Goal: Register for event/course

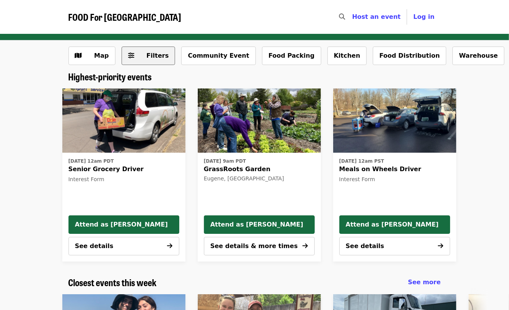
click at [142, 60] on span "Filters" at bounding box center [154, 55] width 30 height 9
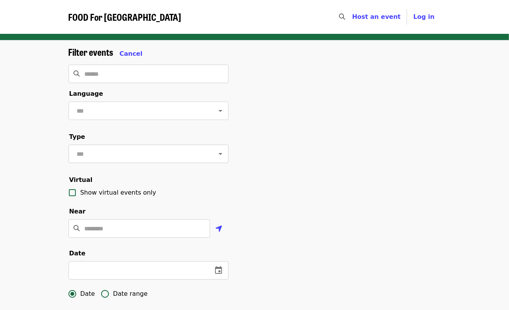
click at [142, 161] on input "text" at bounding box center [139, 154] width 129 height 15
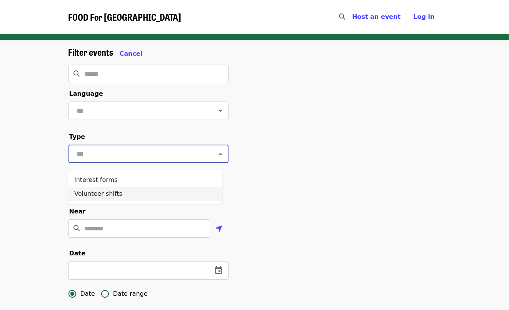
click at [117, 194] on li "Volunteer shifts" at bounding box center [145, 194] width 154 height 14
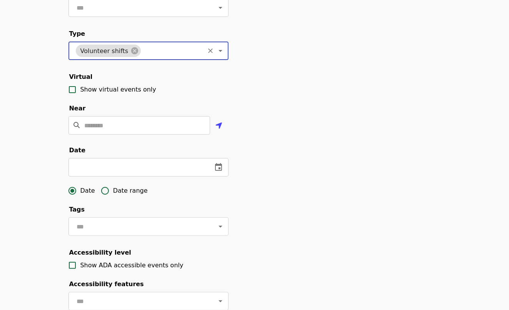
scroll to position [115, 0]
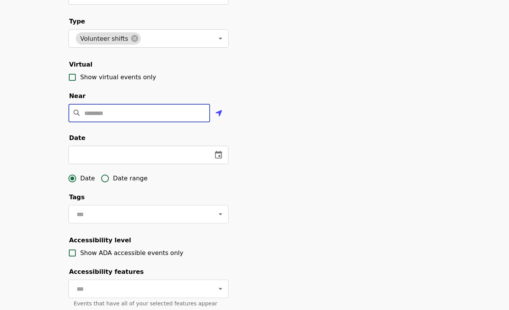
click at [156, 120] on input "Location" at bounding box center [147, 113] width 125 height 18
type input "*****"
type input "******"
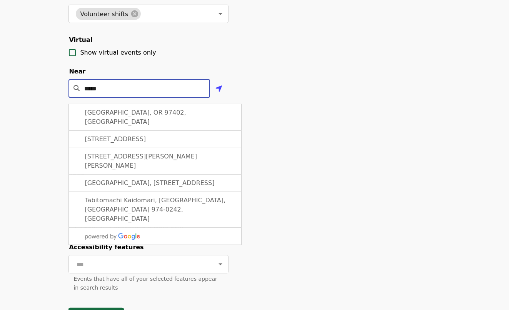
scroll to position [154, 0]
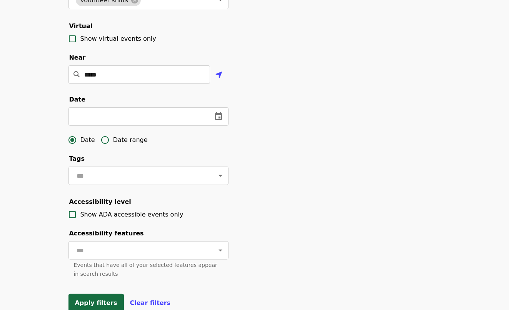
click at [255, 168] on div "Filter events Cancel ****** ​ Language ​ Type Volunteer shifts ​ Virtual Show v…" at bounding box center [254, 107] width 385 height 429
click at [218, 121] on icon "change date" at bounding box center [218, 116] width 9 height 9
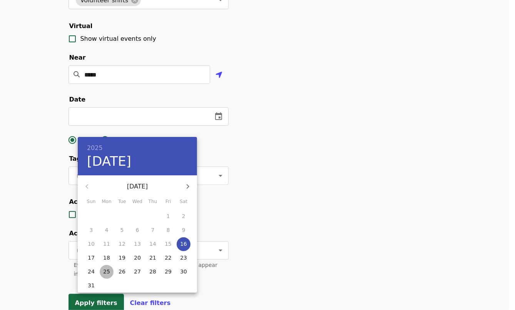
click at [107, 273] on p "25" at bounding box center [106, 272] width 7 height 8
type input "**********"
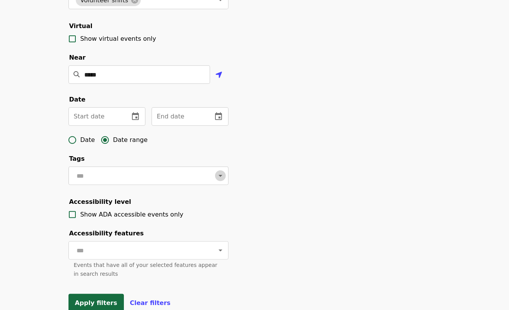
click at [216, 181] on icon "Open" at bounding box center [220, 175] width 9 height 9
click at [329, 161] on div "Filter events Cancel ****** ​ Language ​ Type Volunteer shifts ​ Virtual Show v…" at bounding box center [254, 107] width 385 height 429
click at [135, 120] on icon "change date" at bounding box center [135, 116] width 7 height 8
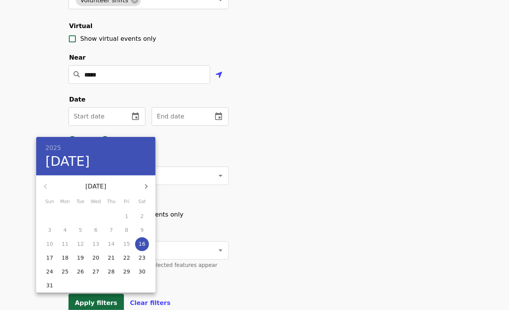
click at [95, 269] on p "27" at bounding box center [95, 272] width 7 height 8
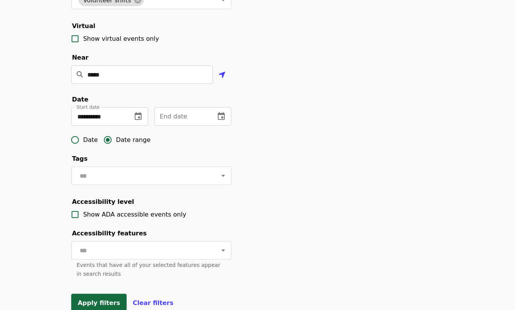
type input "**********"
click at [214, 121] on icon "change date" at bounding box center [218, 116] width 9 height 9
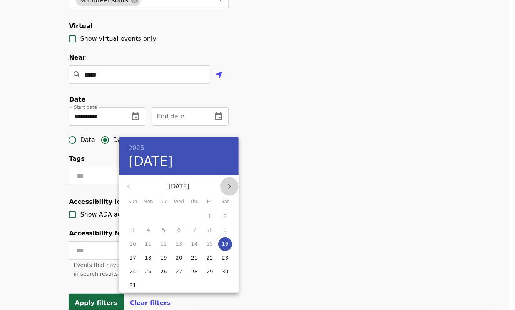
click at [230, 186] on icon "button" at bounding box center [229, 186] width 9 height 9
click at [230, 184] on icon "button" at bounding box center [229, 186] width 9 height 9
click at [209, 229] on p "10" at bounding box center [209, 230] width 7 height 8
type input "**********"
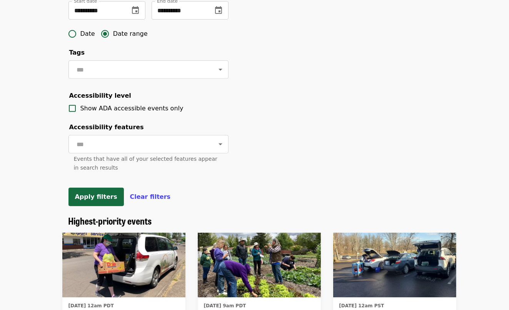
scroll to position [308, 0]
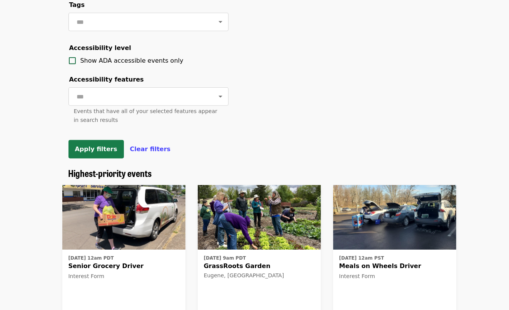
click at [82, 153] on span "Apply filters" at bounding box center [96, 148] width 42 height 7
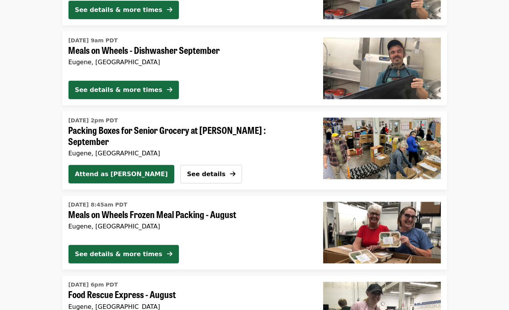
scroll to position [385, 0]
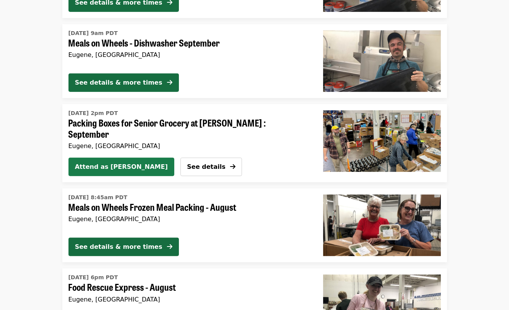
click at [104, 162] on span "Attend as [PERSON_NAME]" at bounding box center [121, 166] width 93 height 9
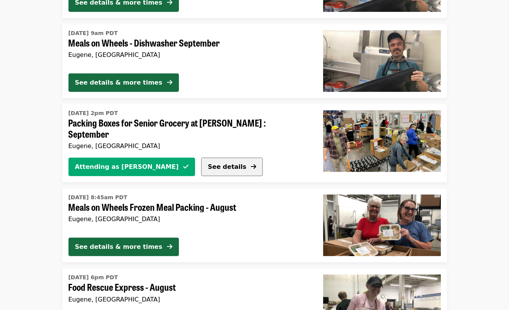
click at [201, 169] on button "See details" at bounding box center [232, 167] width 62 height 18
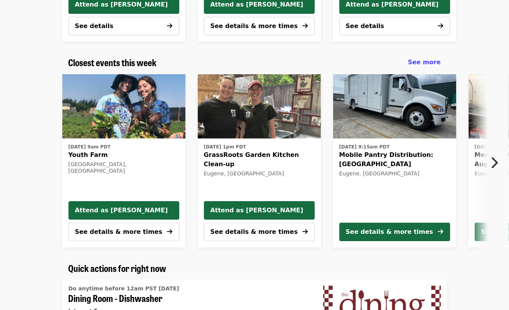
scroll to position [269, 0]
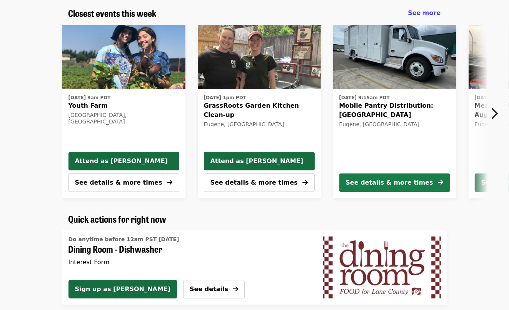
click at [376, 186] on div "See details & more times" at bounding box center [389, 182] width 87 height 9
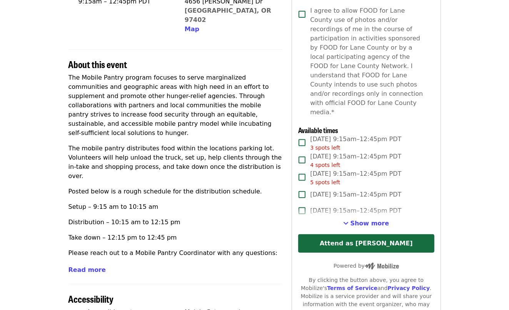
scroll to position [231, 0]
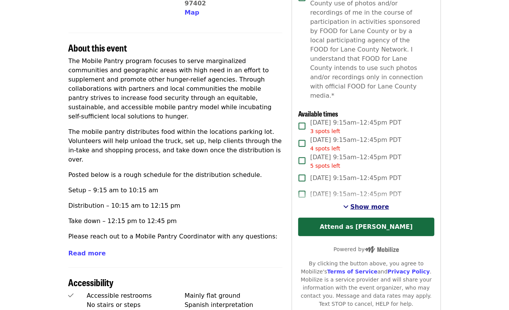
click at [368, 203] on span "Show more" at bounding box center [370, 206] width 39 height 7
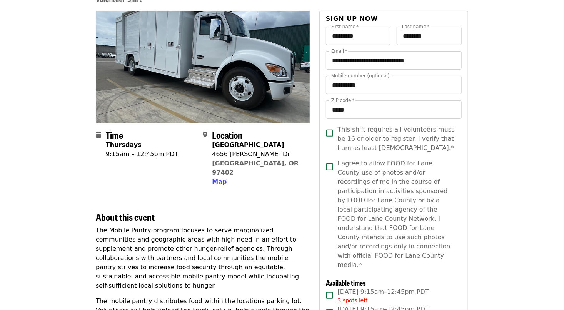
scroll to position [0, 0]
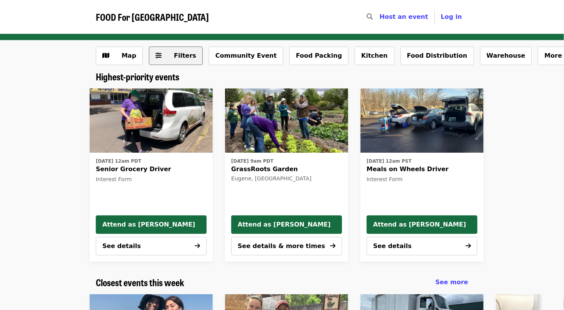
click at [174, 57] on span "Filters" at bounding box center [185, 55] width 22 height 7
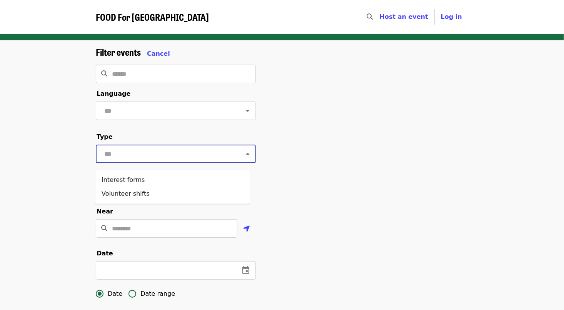
click at [133, 160] on input "text" at bounding box center [166, 154] width 129 height 15
click at [124, 193] on li "Volunteer shifts" at bounding box center [172, 194] width 154 height 14
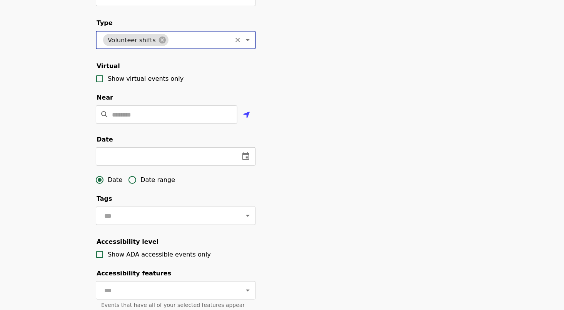
scroll to position [115, 0]
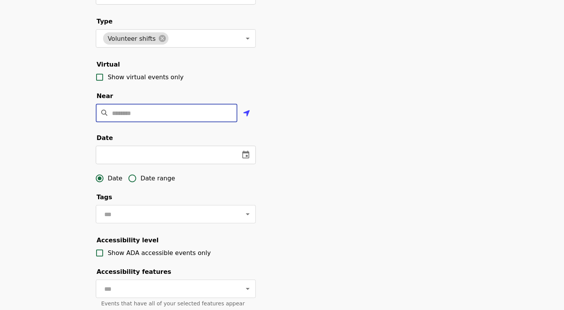
click at [176, 122] on input "Location" at bounding box center [174, 113] width 125 height 18
type input "*****"
type input "******"
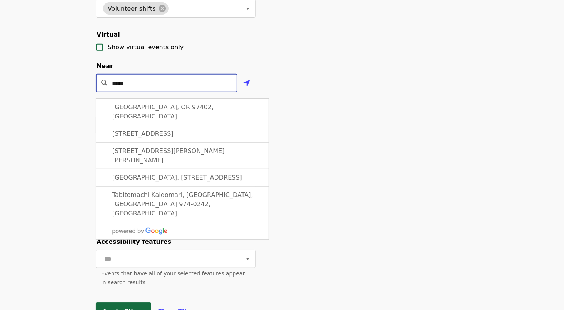
scroll to position [192, 0]
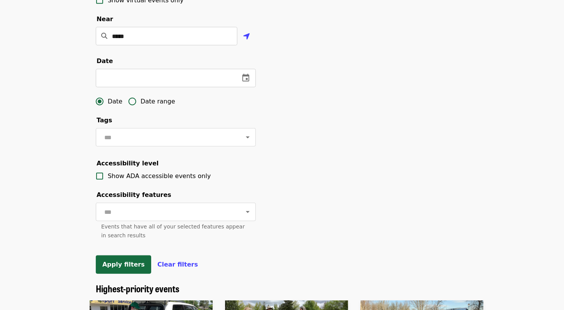
click at [54, 71] on div "Filter events Cancel ****** ​ Language ​ Type Volunteer shifts ​ Virtual Show v…" at bounding box center [282, 65] width 564 height 435
click at [123, 268] on span "Apply filters" at bounding box center [123, 264] width 42 height 7
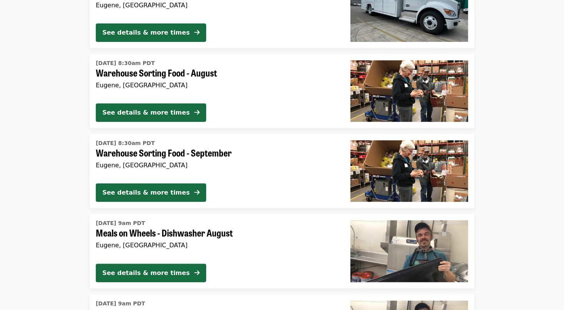
scroll to position [115, 0]
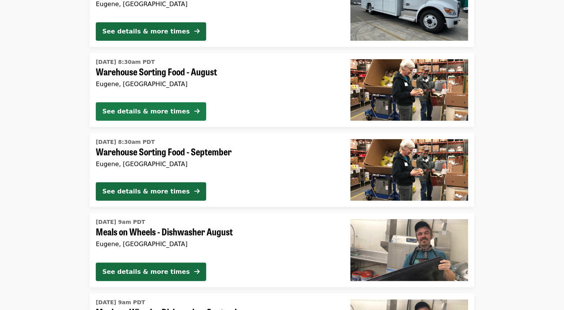
click at [114, 109] on div "See details & more times" at bounding box center [145, 111] width 87 height 9
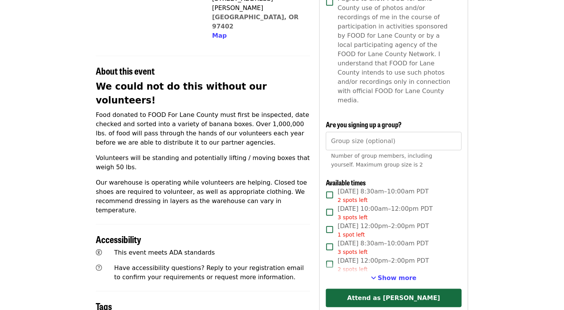
scroll to position [231, 0]
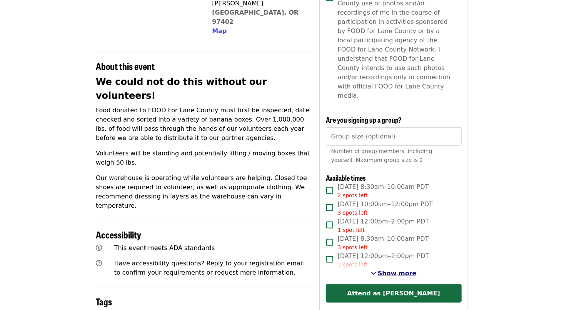
click at [376, 270] on span "See more timeslots" at bounding box center [373, 273] width 5 height 6
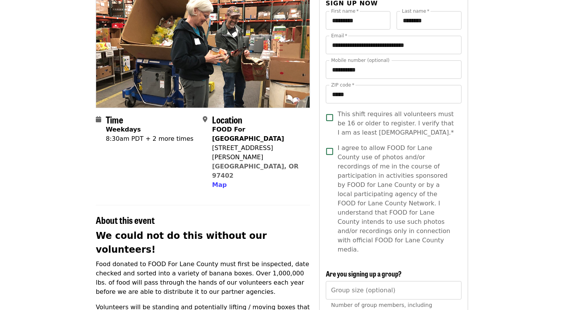
scroll to position [0, 0]
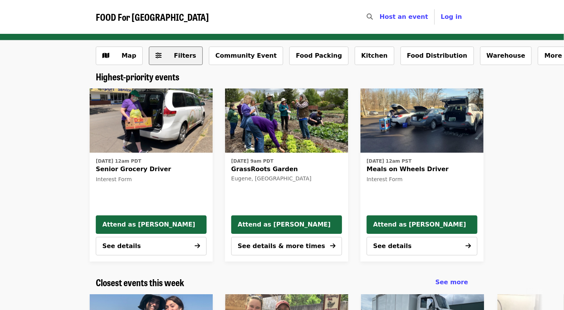
click at [175, 50] on button "Filters" at bounding box center [176, 56] width 54 height 18
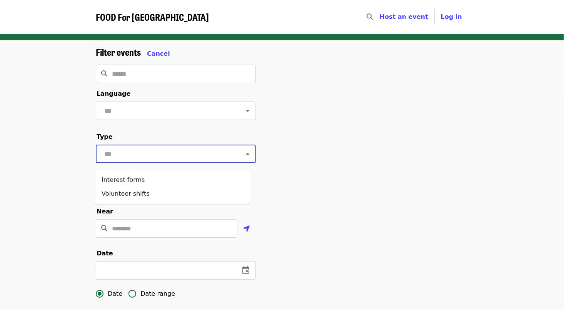
click at [127, 161] on input "text" at bounding box center [166, 154] width 129 height 15
click at [124, 194] on li "Volunteer shifts" at bounding box center [172, 194] width 154 height 14
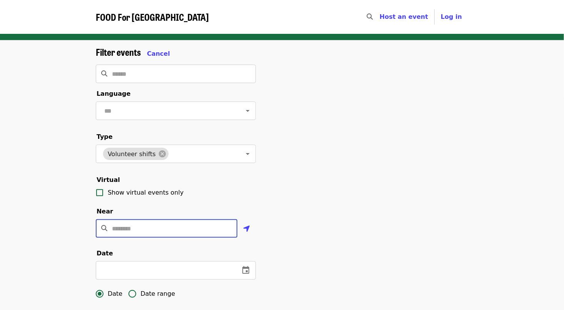
click at [125, 238] on input "Location" at bounding box center [174, 228] width 125 height 18
type input "*****"
type input "******"
type input "*****"
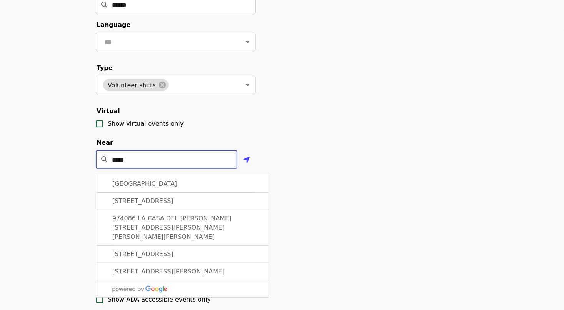
scroll to position [77, 0]
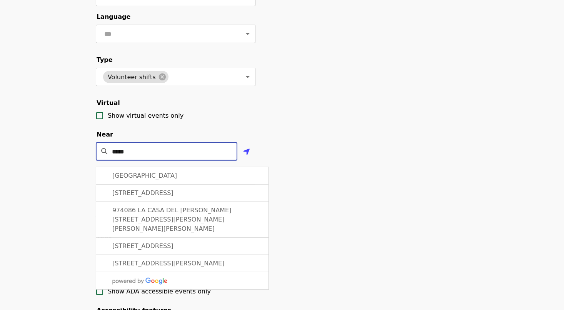
click at [311, 199] on div "Filter events Cancel ****** ​ Language ​ Type Volunteer shifts ​ Virtual Show v…" at bounding box center [282, 184] width 385 height 429
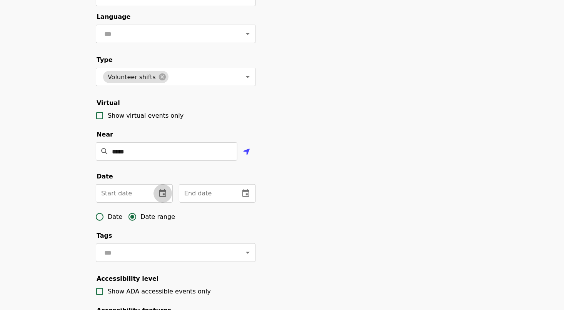
click at [160, 197] on icon "change date" at bounding box center [162, 193] width 7 height 8
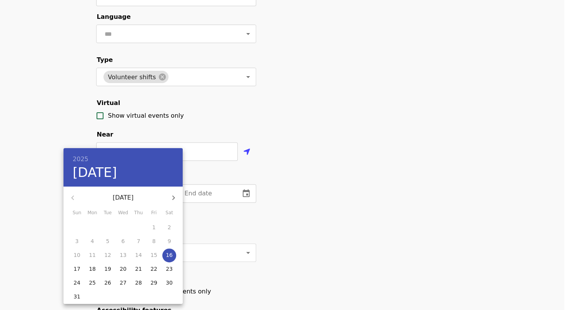
click at [174, 199] on icon "button" at bounding box center [173, 197] width 9 height 9
click at [95, 239] on span "8" at bounding box center [92, 241] width 14 height 8
type input "**********"
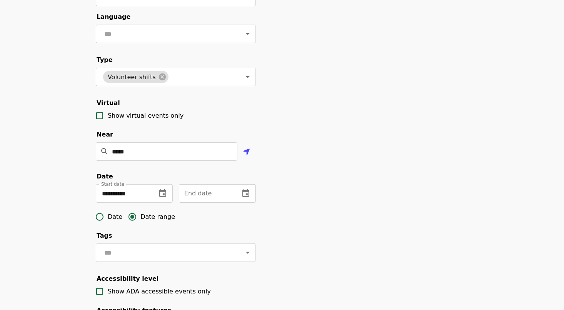
click at [248, 198] on icon "change date" at bounding box center [245, 193] width 9 height 9
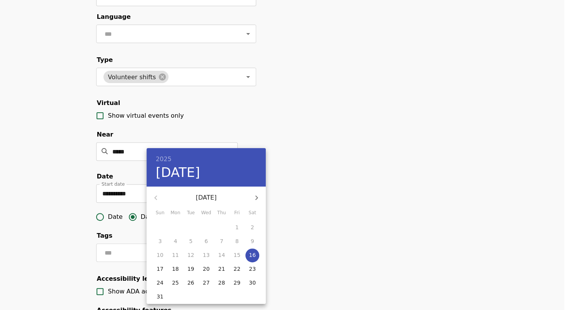
click at [256, 201] on icon "button" at bounding box center [256, 197] width 9 height 9
click at [237, 242] on p "10" at bounding box center [237, 241] width 7 height 8
type input "**********"
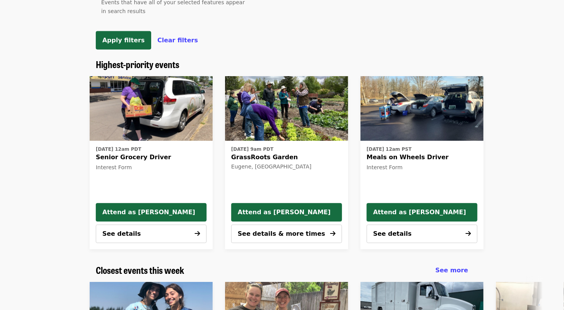
scroll to position [385, 0]
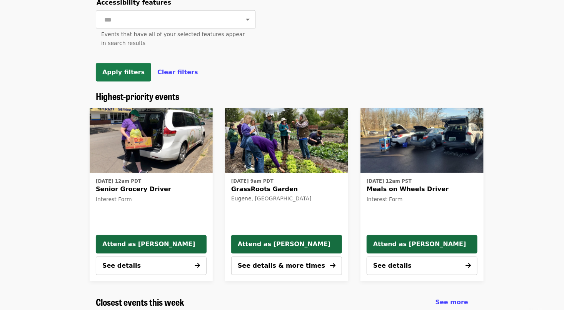
click at [127, 76] on span "Apply filters" at bounding box center [123, 72] width 42 height 7
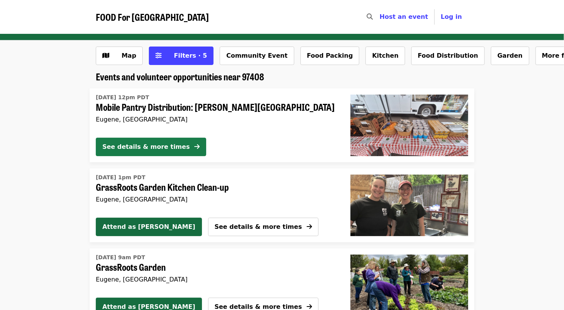
click at [130, 147] on div "See details & more times" at bounding box center [145, 146] width 87 height 9
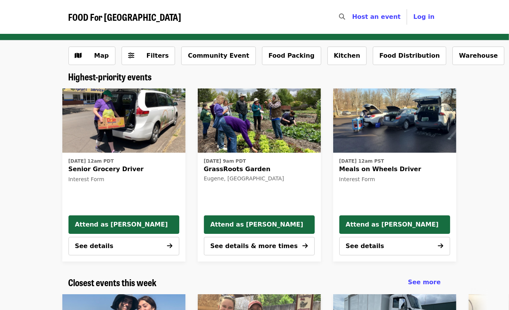
click at [421, 15] on span "Log in" at bounding box center [423, 16] width 21 height 7
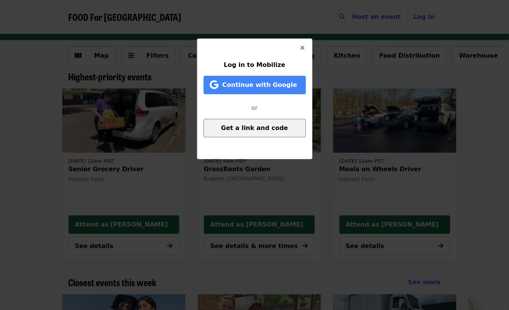
click at [257, 126] on span "Get a link and code" at bounding box center [254, 127] width 67 height 7
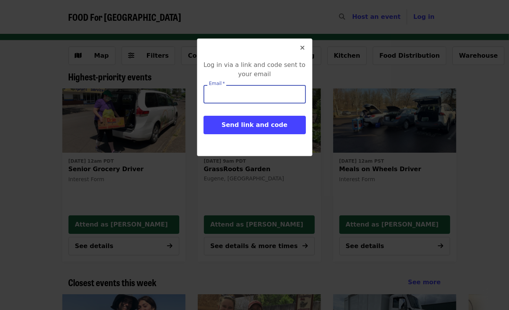
click at [252, 96] on input "Email   *" at bounding box center [255, 94] width 102 height 18
type input "**********"
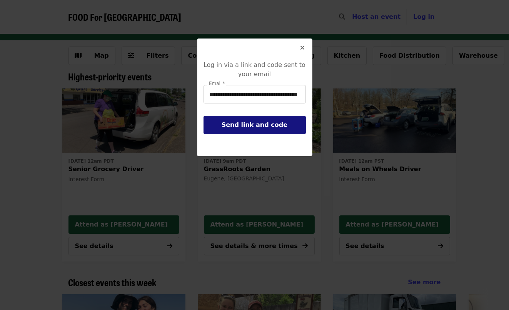
click at [246, 129] on span "Send link and code" at bounding box center [255, 124] width 66 height 7
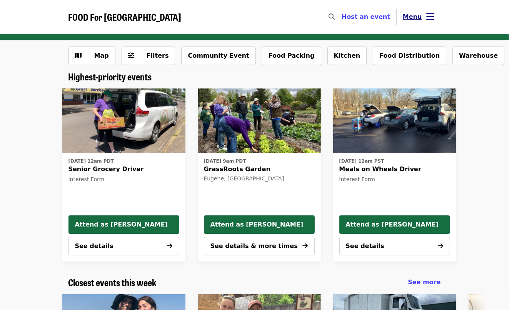
click at [429, 17] on icon "bars icon" at bounding box center [431, 16] width 8 height 11
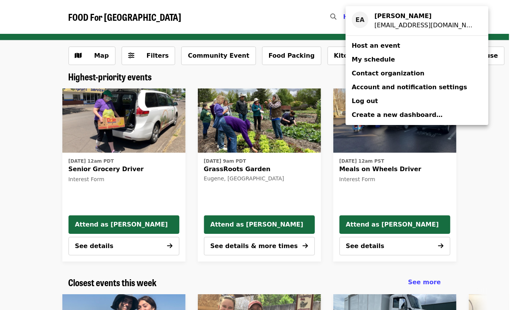
click at [401, 58] on link "My schedule" at bounding box center [417, 60] width 143 height 14
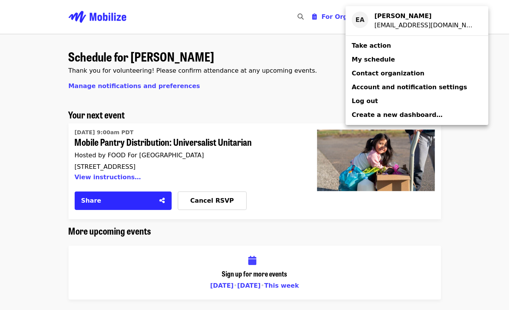
click at [311, 73] on div "Account menu" at bounding box center [257, 155] width 515 height 310
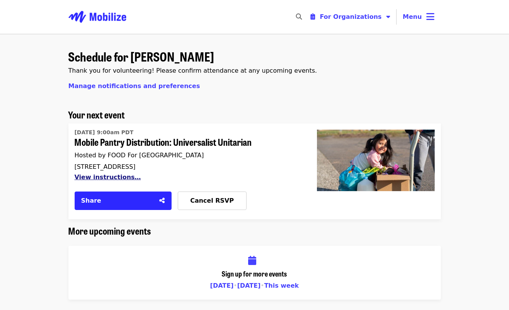
click at [115, 177] on button "View instructions…" at bounding box center [108, 177] width 67 height 7
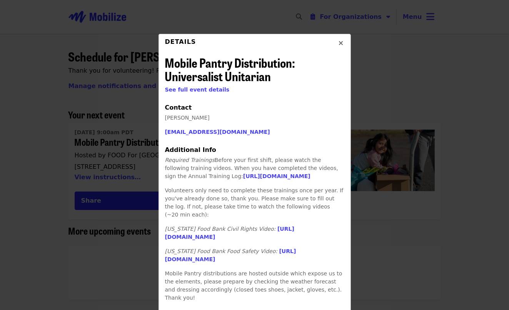
scroll to position [6, 0]
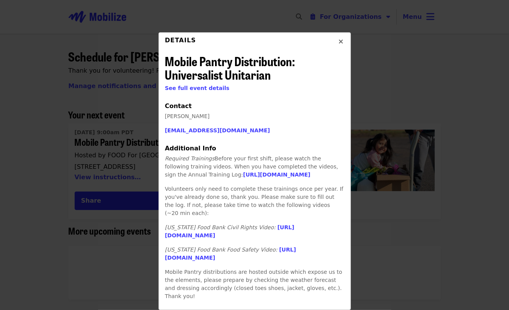
click at [343, 39] on button "Close" at bounding box center [341, 42] width 18 height 18
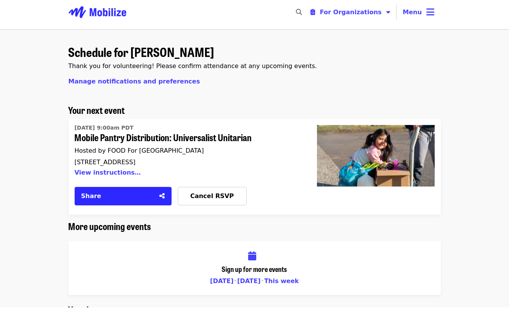
scroll to position [0, 0]
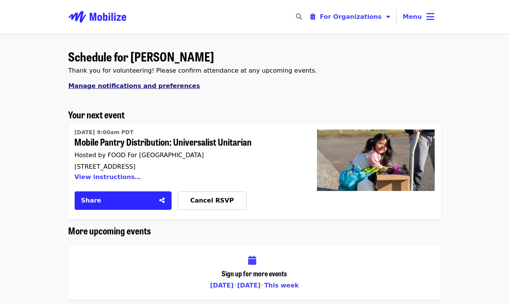
click at [163, 89] on span "Manage notifications and preferences" at bounding box center [135, 85] width 132 height 7
click at [117, 132] on time "Fri, Sep 5 @ 9:00am PDT" at bounding box center [104, 133] width 59 height 8
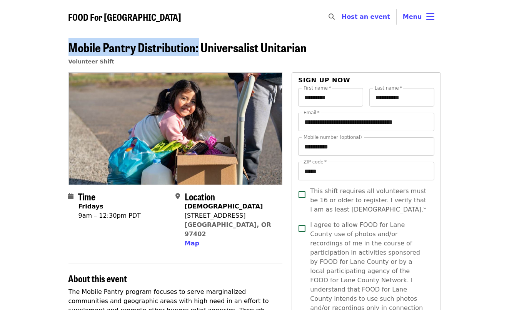
drag, startPoint x: 70, startPoint y: 44, endPoint x: 198, endPoint y: 50, distance: 127.9
click at [198, 50] on span "Mobile Pantry Distribution: Universalist Unitarian" at bounding box center [188, 47] width 239 height 18
copy span "Mobile Pantry Distribution:"
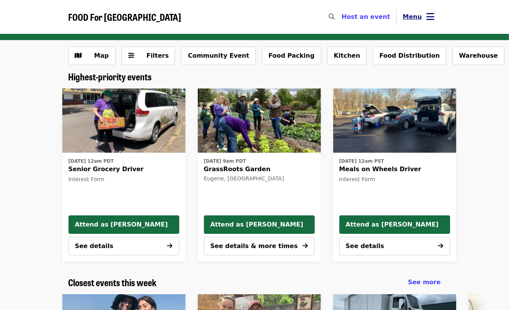
click at [430, 19] on icon "bars icon" at bounding box center [431, 16] width 8 height 11
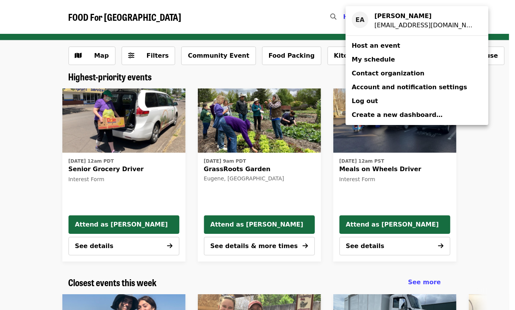
click at [373, 58] on span "My schedule" at bounding box center [373, 59] width 43 height 7
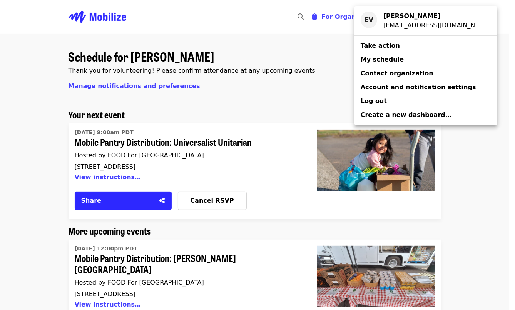
click at [57, 159] on div "Account menu" at bounding box center [257, 155] width 515 height 310
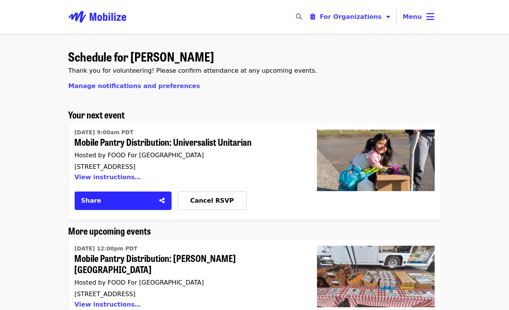
click at [107, 140] on span "Mobile Pantry Distribution: Universalist Unitarian" at bounding box center [187, 142] width 224 height 11
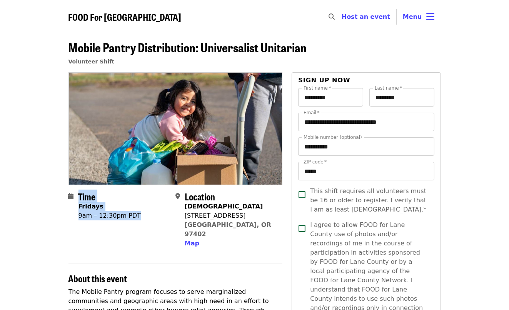
drag, startPoint x: 135, startPoint y: 217, endPoint x: 77, endPoint y: 205, distance: 58.7
click at [77, 205] on div "Time Fridays 9am – 12:30pm PDT" at bounding box center [119, 219] width 101 height 57
copy div "Time Fridays 9am – 12:30pm PDT"
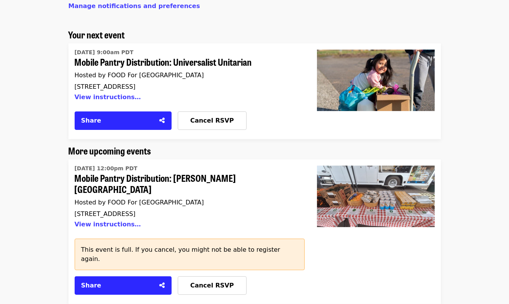
scroll to position [77, 0]
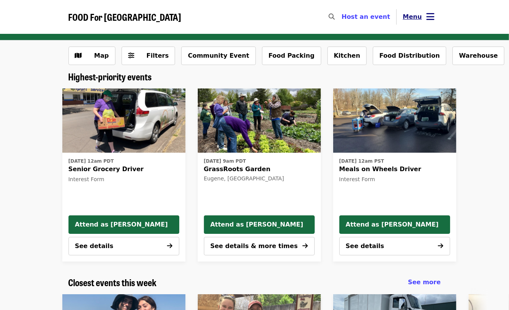
click at [435, 15] on icon "bars icon" at bounding box center [431, 16] width 8 height 11
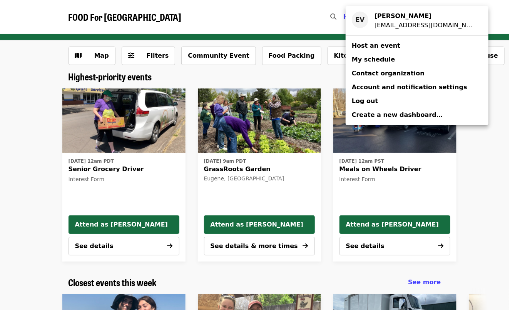
click at [369, 104] on span "Log out" at bounding box center [365, 100] width 26 height 7
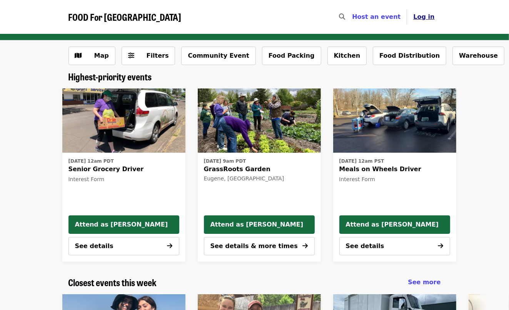
click at [423, 19] on span "Log in" at bounding box center [423, 16] width 21 height 7
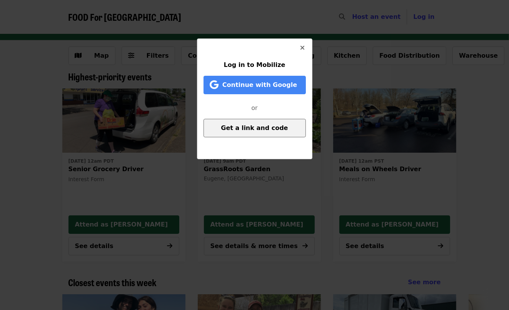
click at [244, 126] on span "Get a link and code" at bounding box center [254, 127] width 67 height 7
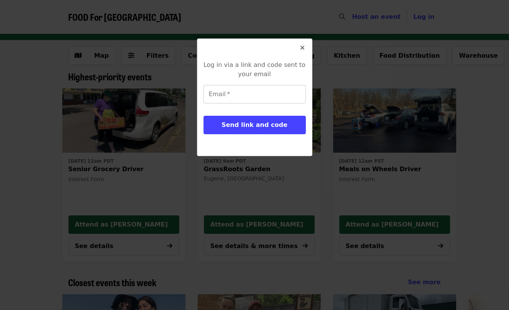
click at [216, 88] on input "Email   *" at bounding box center [255, 94] width 102 height 18
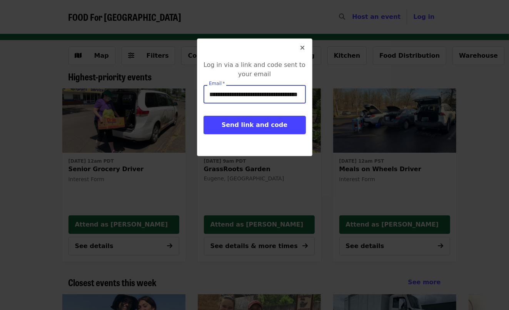
drag, startPoint x: 234, startPoint y: 92, endPoint x: 164, endPoint y: 92, distance: 70.1
click at [164, 92] on div "**********" at bounding box center [254, 155] width 509 height 310
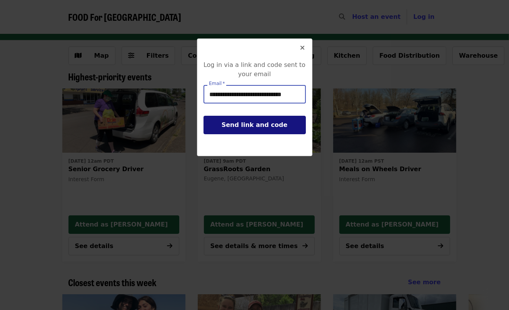
type input "**********"
click at [221, 122] on button "Send link and code" at bounding box center [255, 125] width 102 height 18
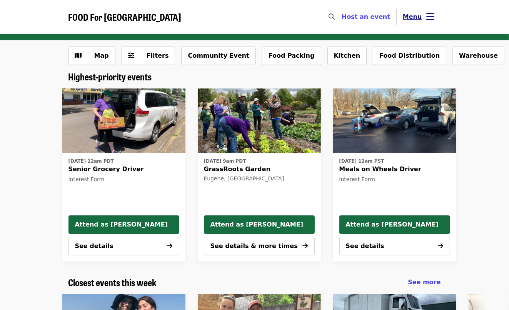
click at [433, 14] on icon "bars icon" at bounding box center [431, 16] width 8 height 11
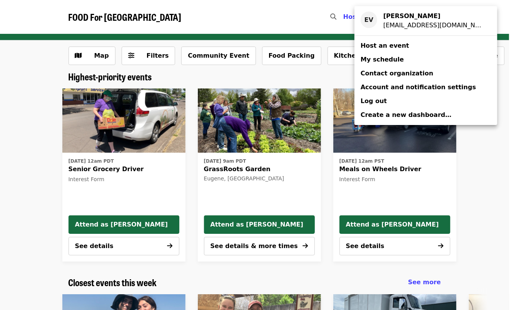
click at [392, 58] on span "My schedule" at bounding box center [382, 59] width 43 height 7
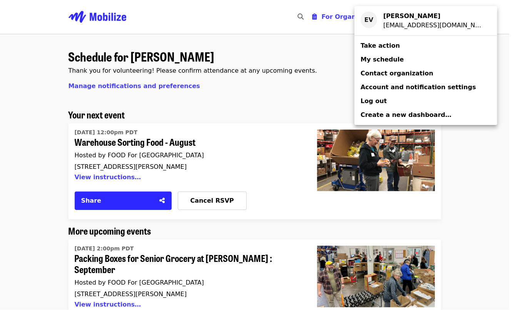
click at [28, 196] on div "Account menu" at bounding box center [257, 155] width 515 height 310
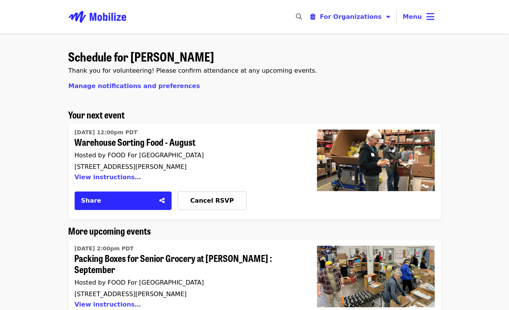
click at [133, 135] on time "[DATE] 12:00pm PDT" at bounding box center [106, 133] width 63 height 8
click at [129, 130] on time "[DATE] 12:00pm PDT" at bounding box center [106, 133] width 63 height 8
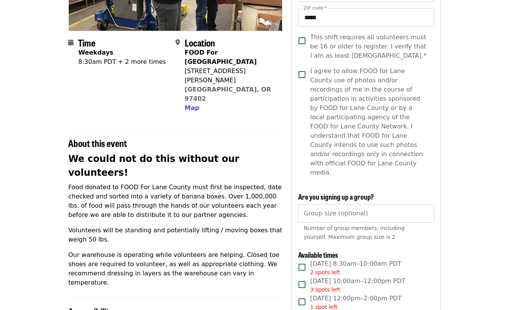
scroll to position [231, 0]
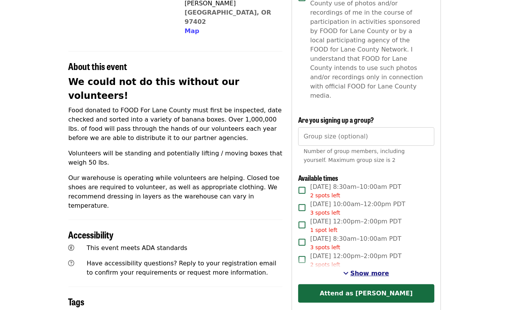
click at [354, 270] on span "Show more" at bounding box center [370, 273] width 39 height 7
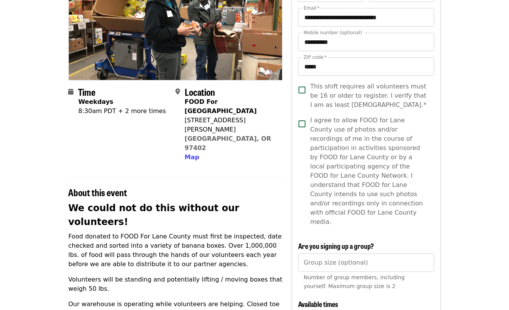
scroll to position [0, 0]
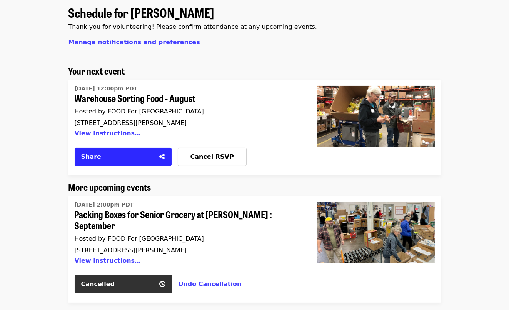
scroll to position [77, 0]
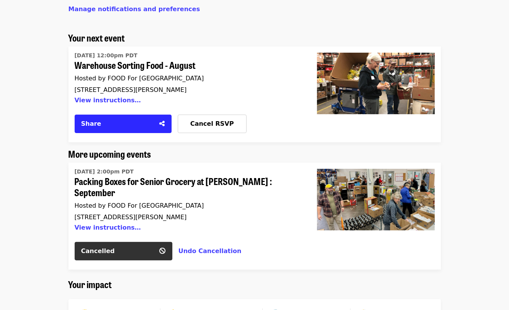
click at [130, 75] on span "Hosted by FOOD For [GEOGRAPHIC_DATA]" at bounding box center [139, 78] width 129 height 7
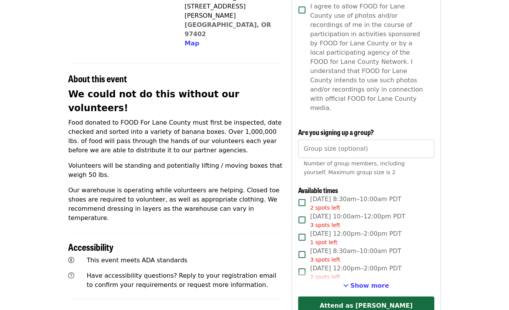
scroll to position [231, 0]
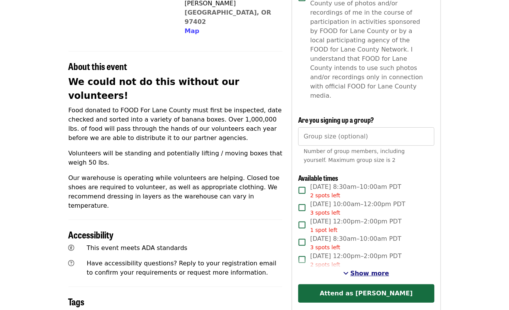
click at [355, 270] on span "Show more" at bounding box center [370, 273] width 39 height 7
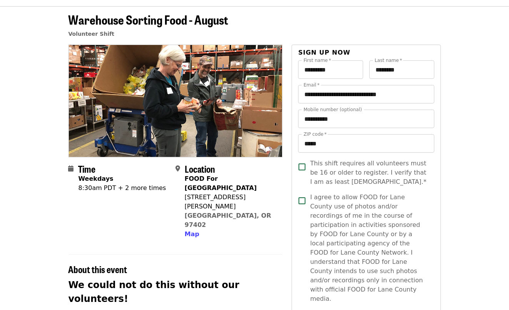
scroll to position [0, 0]
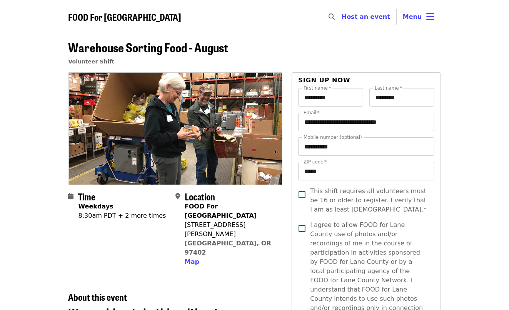
scroll to position [77, 0]
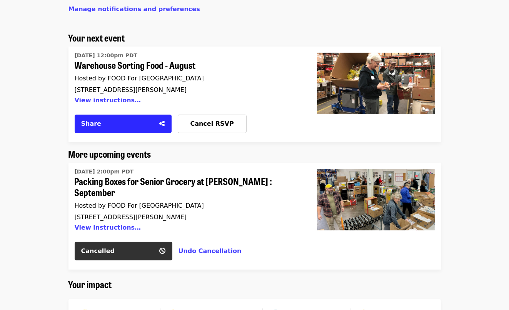
click at [141, 180] on span "Packing Boxes for Senior Grocery at [PERSON_NAME] : September" at bounding box center [187, 187] width 224 height 22
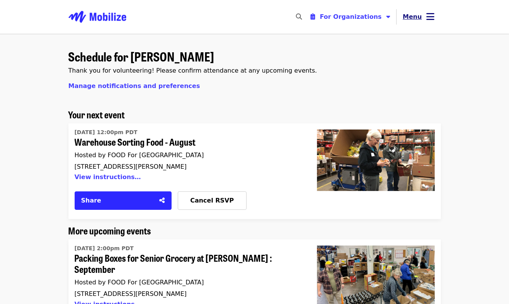
click at [425, 15] on button "Menu" at bounding box center [419, 17] width 44 height 18
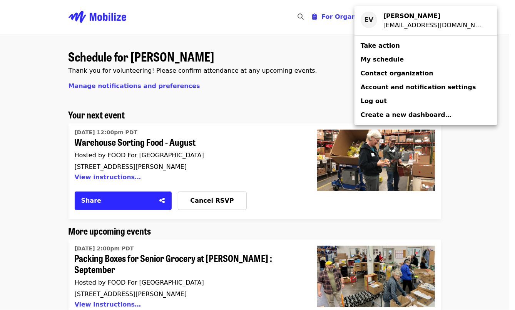
click at [292, 52] on div "Account menu" at bounding box center [257, 155] width 515 height 310
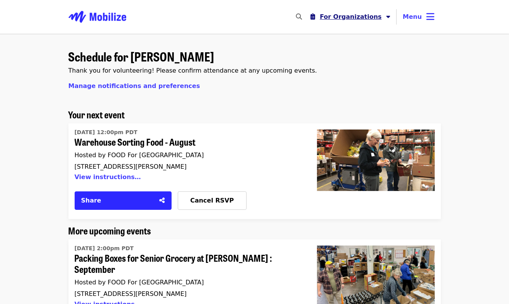
click at [353, 18] on span "For Organizations" at bounding box center [351, 16] width 62 height 7
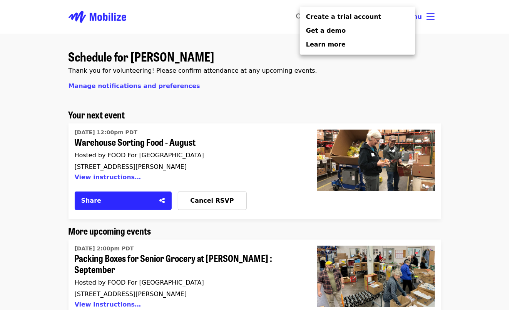
click at [225, 17] on div "Organizer Menu" at bounding box center [257, 155] width 515 height 310
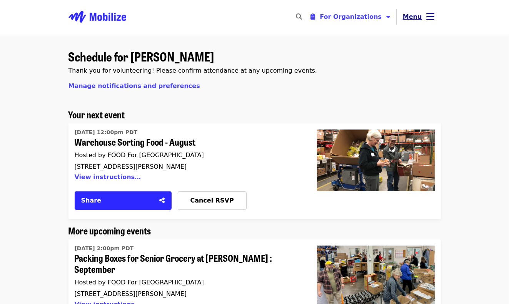
click at [414, 18] on span "Menu" at bounding box center [412, 16] width 19 height 7
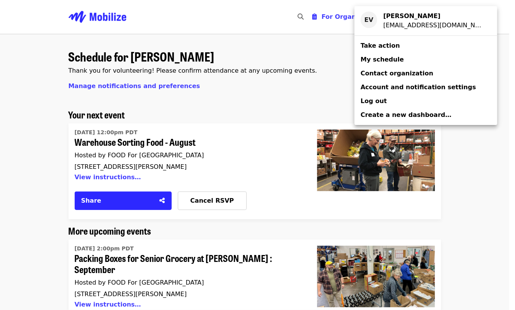
click at [289, 59] on div "Account menu" at bounding box center [257, 155] width 515 height 310
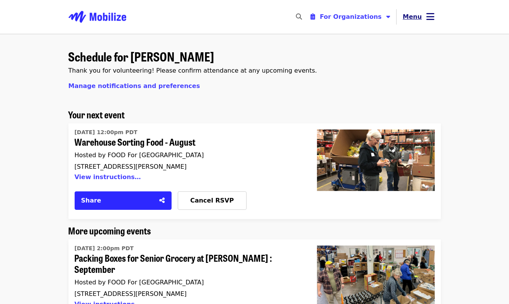
click at [435, 16] on icon "bars icon" at bounding box center [431, 16] width 8 height 11
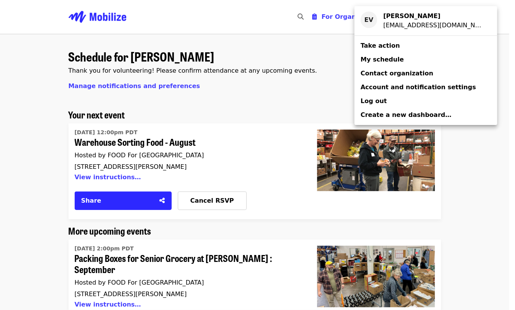
click at [398, 117] on span "Create a new dashboard…" at bounding box center [406, 114] width 91 height 7
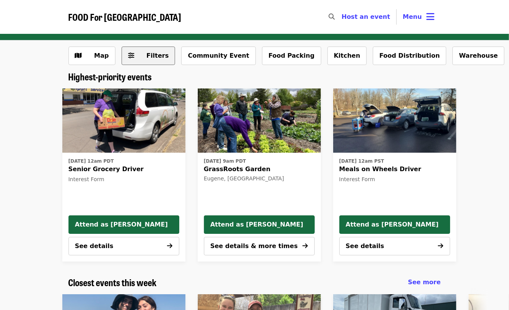
click at [142, 55] on span "Filters" at bounding box center [154, 55] width 30 height 9
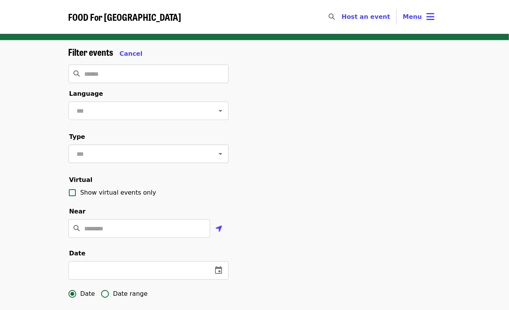
click at [88, 154] on input "text" at bounding box center [139, 154] width 129 height 15
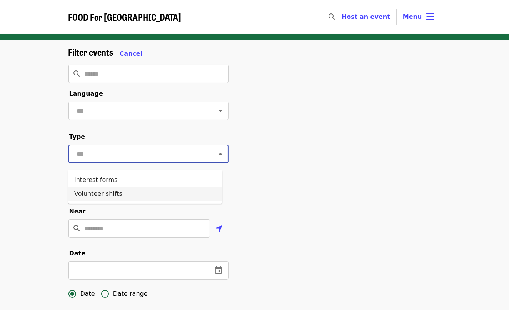
click at [90, 195] on li "Volunteer shifts" at bounding box center [145, 194] width 154 height 14
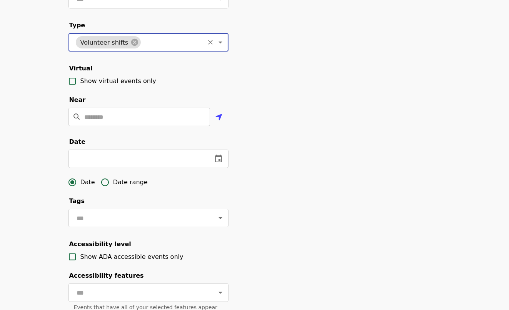
scroll to position [115, 0]
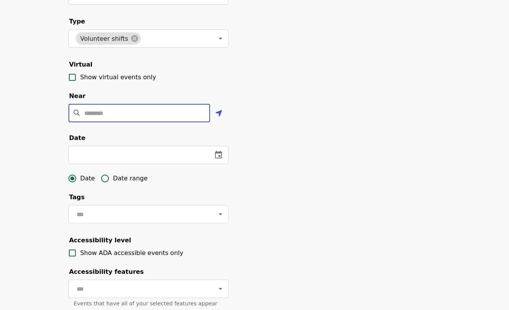
click at [94, 122] on input "Location" at bounding box center [147, 113] width 125 height 18
type input "*****"
type input "******"
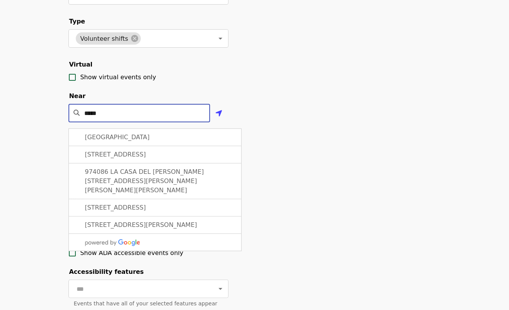
click at [117, 158] on span "[STREET_ADDRESS]" at bounding box center [115, 154] width 61 height 7
type input "**********"
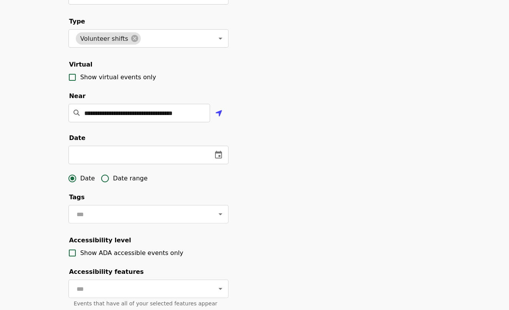
click at [306, 154] on div "**********" at bounding box center [254, 145] width 385 height 429
click at [130, 122] on input "**********" at bounding box center [147, 113] width 125 height 18
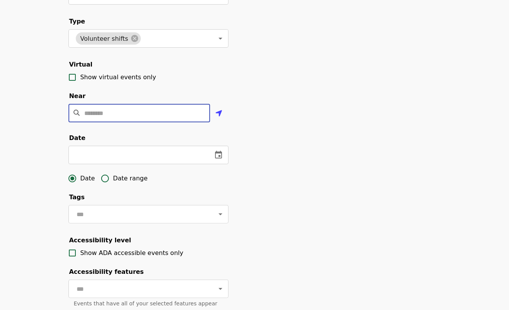
click at [130, 122] on input "Location" at bounding box center [147, 113] width 125 height 18
type input "*****"
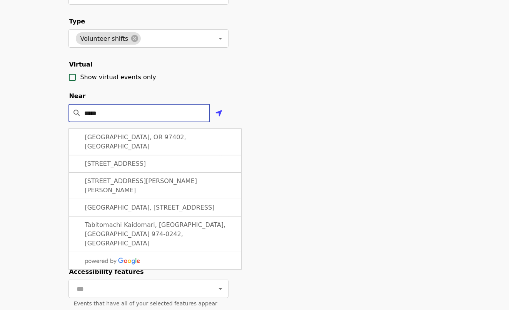
click at [283, 162] on div "Filter events Cancel ****** ​ Language ​ Type Volunteer shifts ​ Virtual Show v…" at bounding box center [254, 145] width 385 height 429
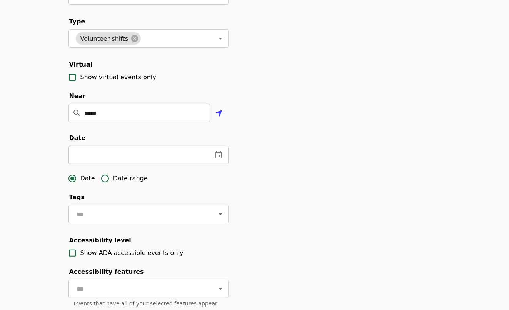
click at [170, 164] on input "text" at bounding box center [138, 155] width 138 height 18
click at [133, 160] on icon "change date" at bounding box center [135, 155] width 9 height 9
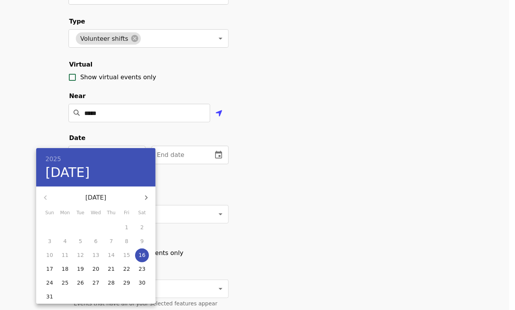
click at [145, 194] on icon "button" at bounding box center [146, 197] width 9 height 9
click at [65, 244] on p "8" at bounding box center [65, 241] width 3 height 8
type input "**********"
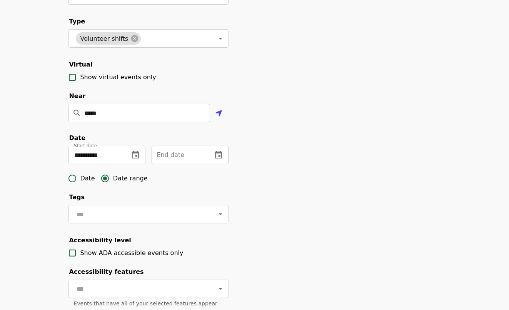
click at [216, 160] on icon "change date" at bounding box center [218, 155] width 9 height 9
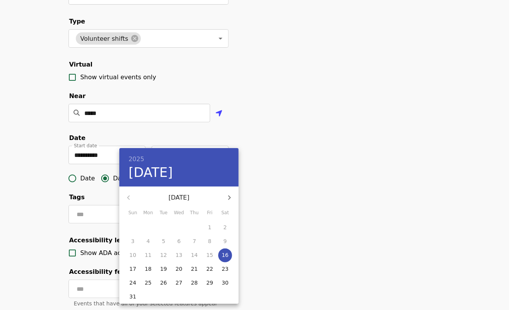
click at [232, 196] on icon "button" at bounding box center [229, 197] width 9 height 9
click at [210, 242] on p "10" at bounding box center [209, 241] width 7 height 8
type input "**********"
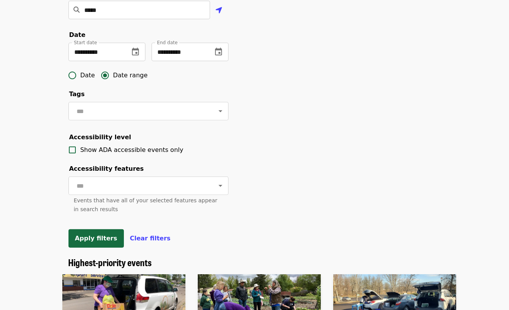
scroll to position [231, 0]
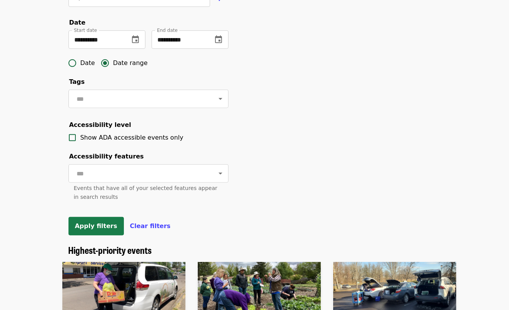
click at [104, 230] on span "Apply filters" at bounding box center [96, 225] width 42 height 7
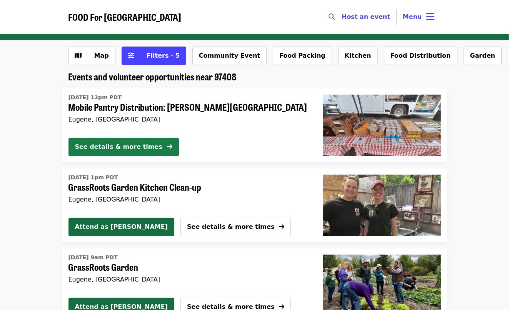
click at [119, 147] on div "See details & more times" at bounding box center [118, 146] width 87 height 9
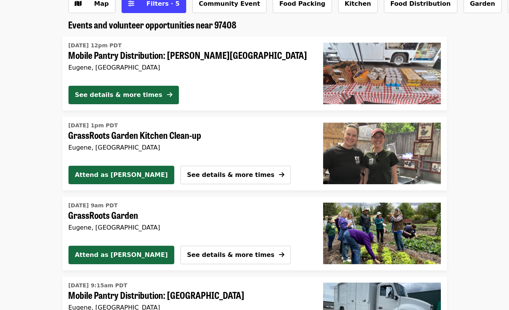
scroll to position [77, 0]
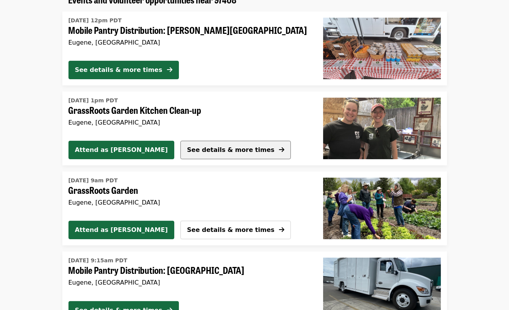
click at [187, 149] on span "See details & more times" at bounding box center [230, 149] width 87 height 7
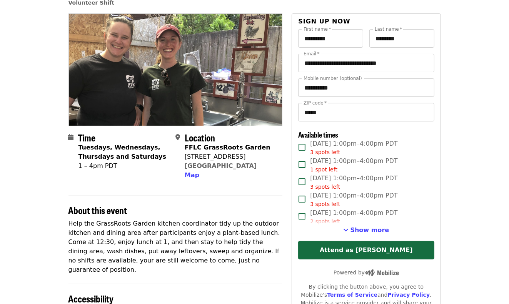
scroll to position [38, 0]
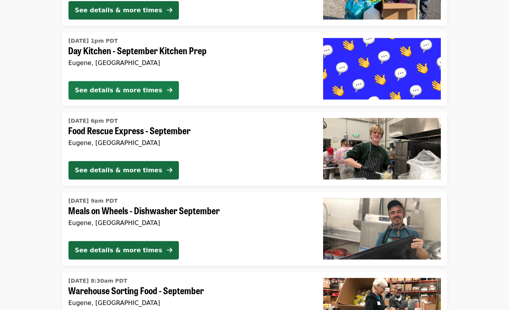
scroll to position [462, 0]
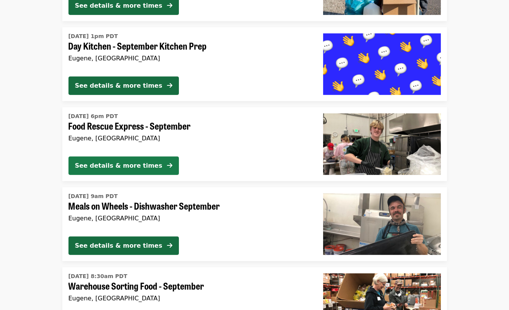
click at [97, 164] on div "See details & more times" at bounding box center [118, 165] width 87 height 9
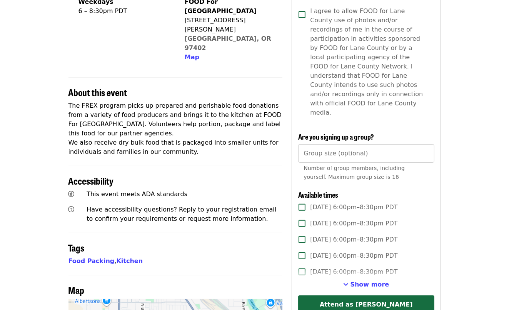
scroll to position [231, 0]
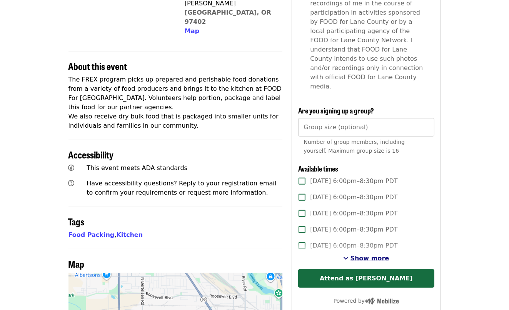
click at [349, 255] on span "See more timeslots" at bounding box center [346, 258] width 5 height 6
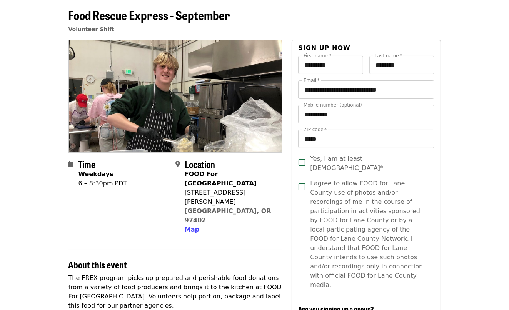
scroll to position [0, 0]
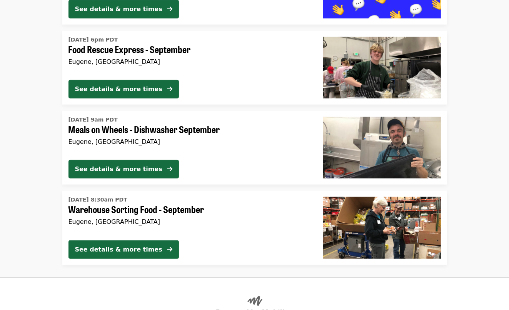
scroll to position [577, 0]
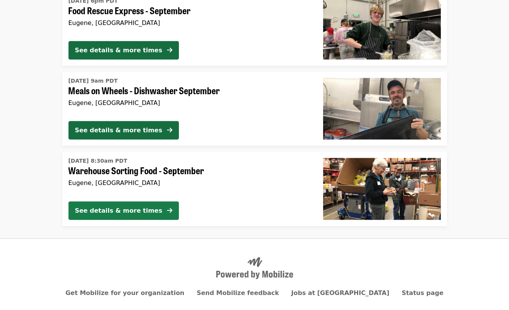
click at [132, 210] on div "See details & more times" at bounding box center [118, 210] width 87 height 9
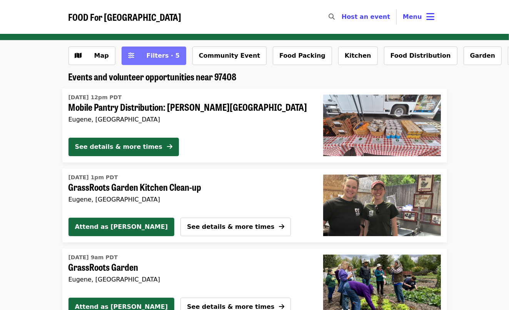
click at [153, 58] on span "Filters · 5" at bounding box center [163, 55] width 33 height 7
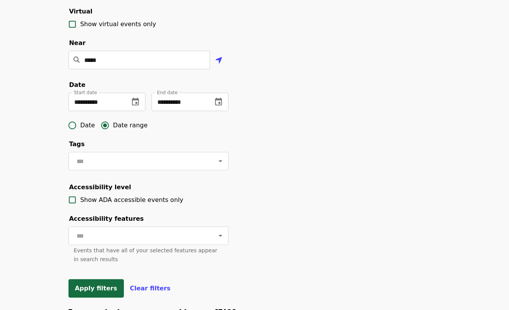
scroll to position [192, 0]
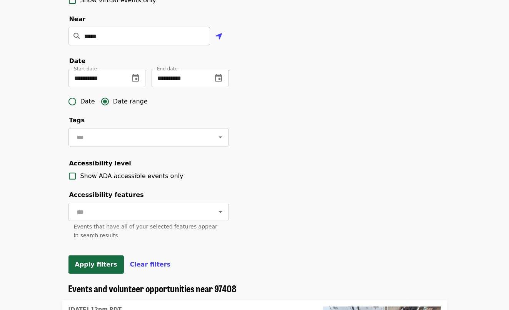
click at [114, 145] on input "text" at bounding box center [139, 137] width 129 height 15
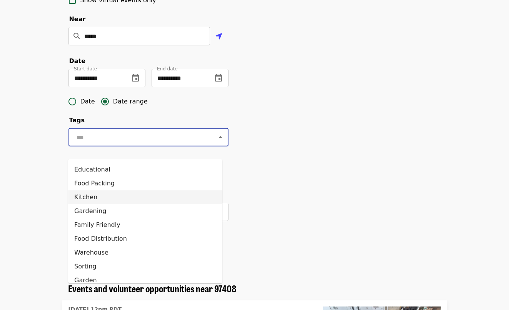
scroll to position [20, 0]
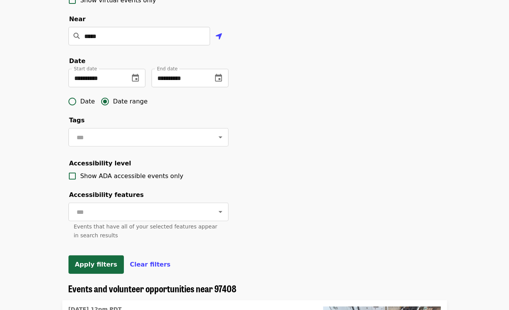
click at [238, 191] on div "**********" at bounding box center [254, 68] width 385 height 429
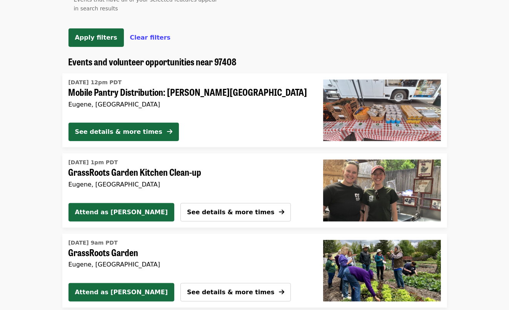
scroll to position [423, 0]
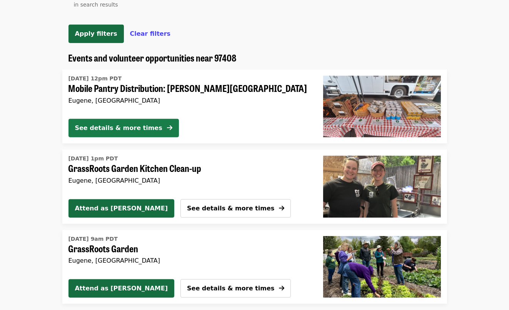
click at [127, 133] on div "See details & more times" at bounding box center [118, 128] width 87 height 9
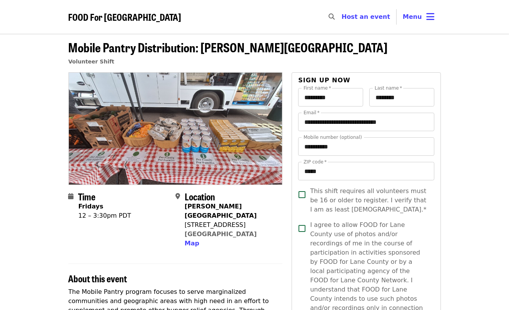
click at [141, 48] on span "Mobile Pantry Distribution: [PERSON_NAME][GEOGRAPHIC_DATA]" at bounding box center [228, 47] width 319 height 18
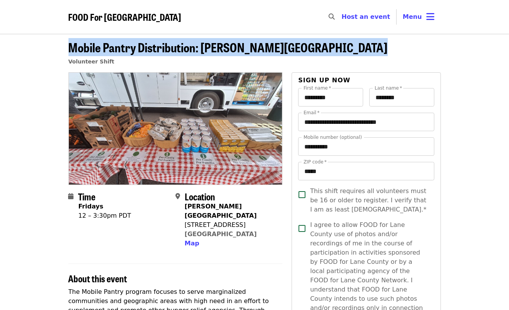
click at [141, 48] on span "Mobile Pantry Distribution: [PERSON_NAME][GEOGRAPHIC_DATA]" at bounding box center [228, 47] width 319 height 18
copy span "Mobile Pantry Distribution: [PERSON_NAME][GEOGRAPHIC_DATA]"
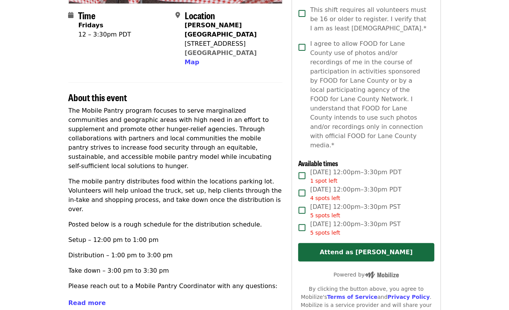
scroll to position [192, 0]
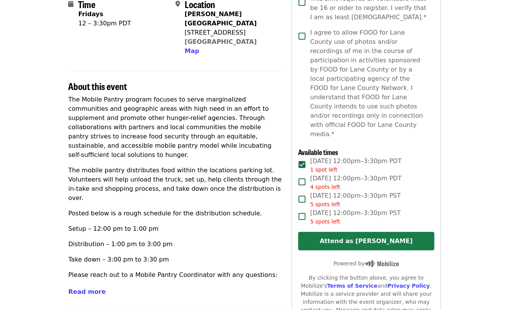
click at [358, 232] on button "Attend as [PERSON_NAME]" at bounding box center [366, 241] width 136 height 18
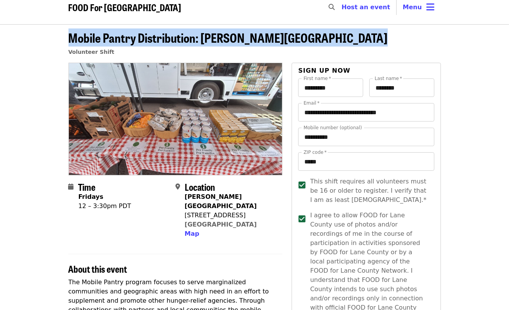
scroll to position [0, 0]
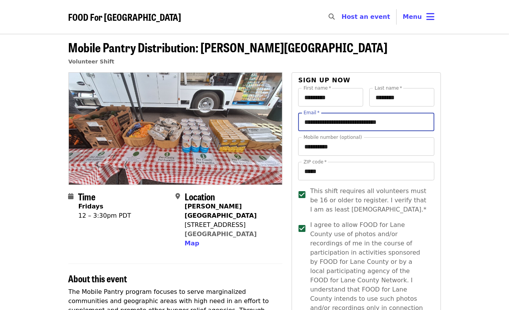
drag, startPoint x: 310, startPoint y: 124, endPoint x: 283, endPoint y: 122, distance: 27.8
type input "**********"
click at [384, 218] on div "This shift requires all volunteers must be 16 or older to register. I verify th…" at bounding box center [366, 262] width 136 height 151
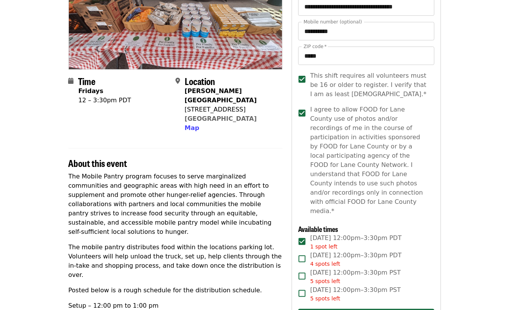
scroll to position [192, 0]
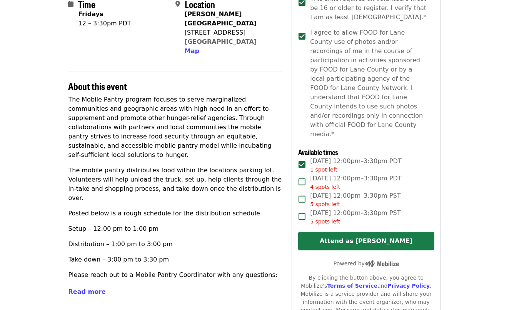
click at [384, 232] on button "Attend as [PERSON_NAME]" at bounding box center [366, 241] width 136 height 18
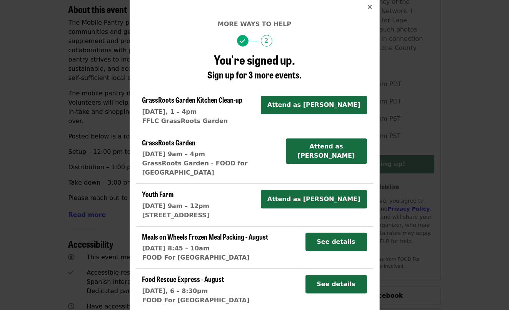
scroll to position [0, 0]
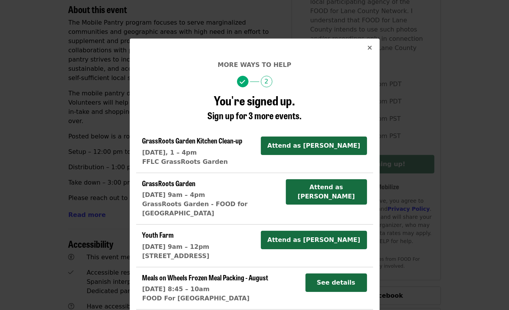
click at [368, 47] on icon "times icon" at bounding box center [370, 47] width 5 height 7
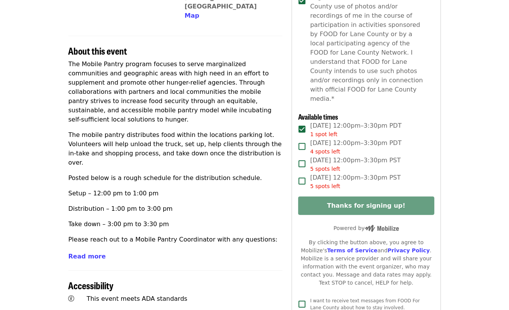
scroll to position [231, 0]
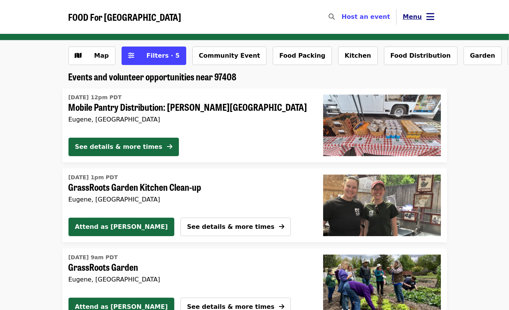
click at [430, 18] on icon "bars icon" at bounding box center [431, 16] width 8 height 11
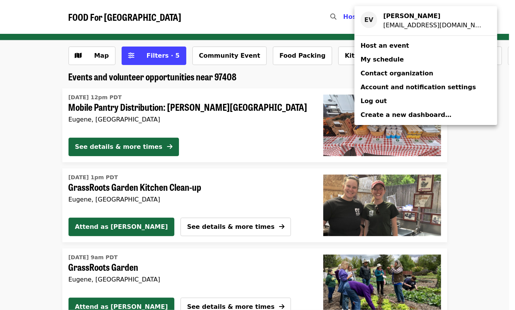
click at [390, 62] on span "My schedule" at bounding box center [382, 59] width 43 height 7
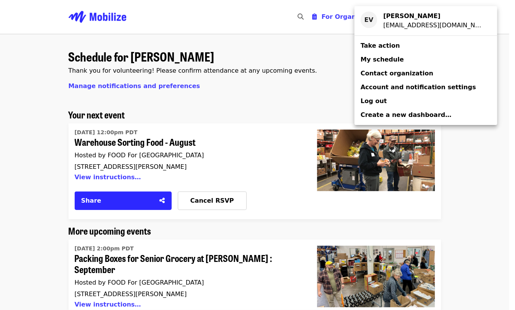
click at [59, 251] on div "Account menu" at bounding box center [257, 155] width 515 height 310
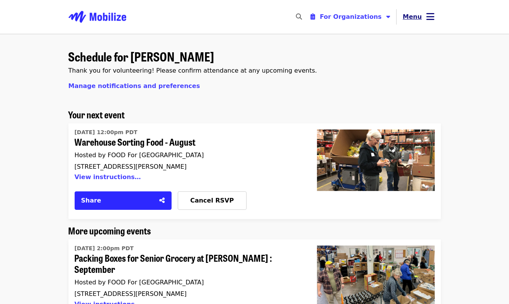
click at [432, 15] on icon "bars icon" at bounding box center [431, 16] width 8 height 11
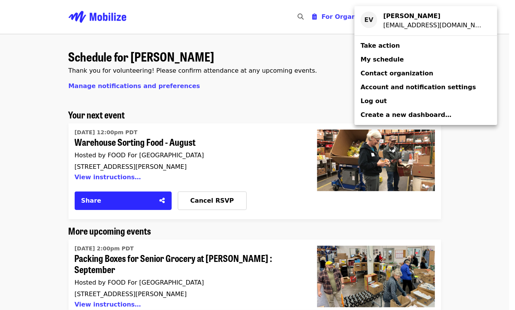
click at [18, 145] on div "Account menu" at bounding box center [257, 155] width 515 height 310
